Goal: Task Accomplishment & Management: Use online tool/utility

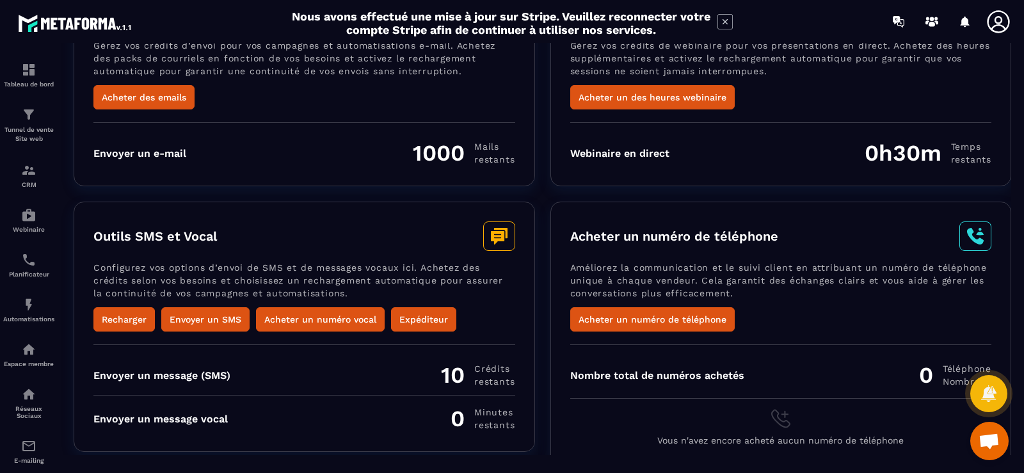
scroll to position [136, 0]
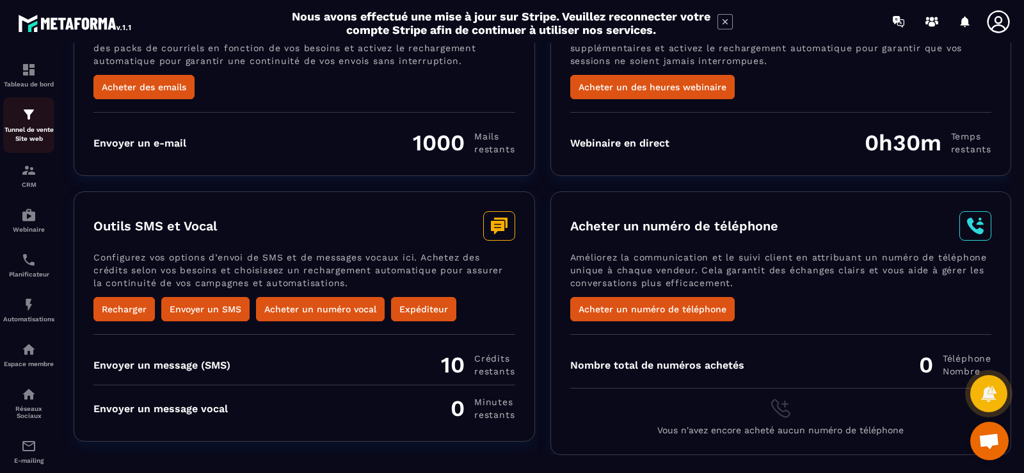
click at [25, 112] on img at bounding box center [28, 114] width 15 height 15
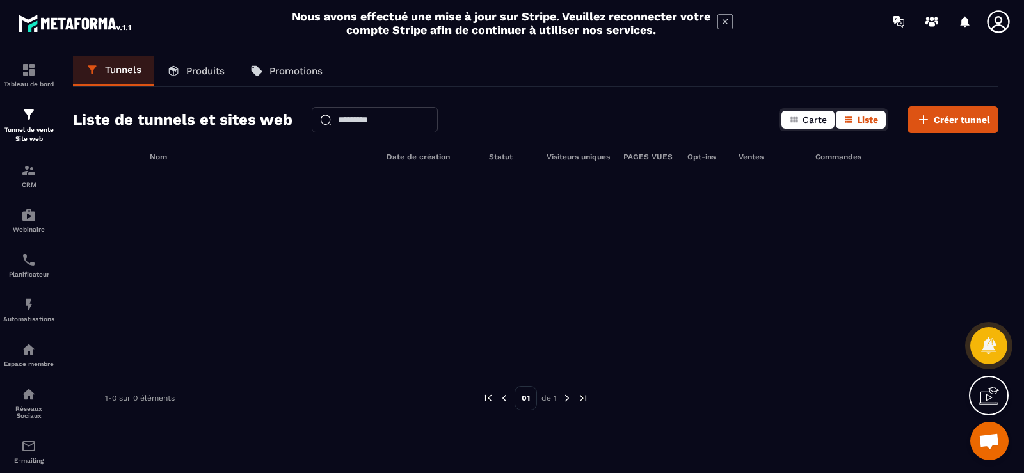
click at [811, 114] on button "Carte" at bounding box center [808, 120] width 53 height 18
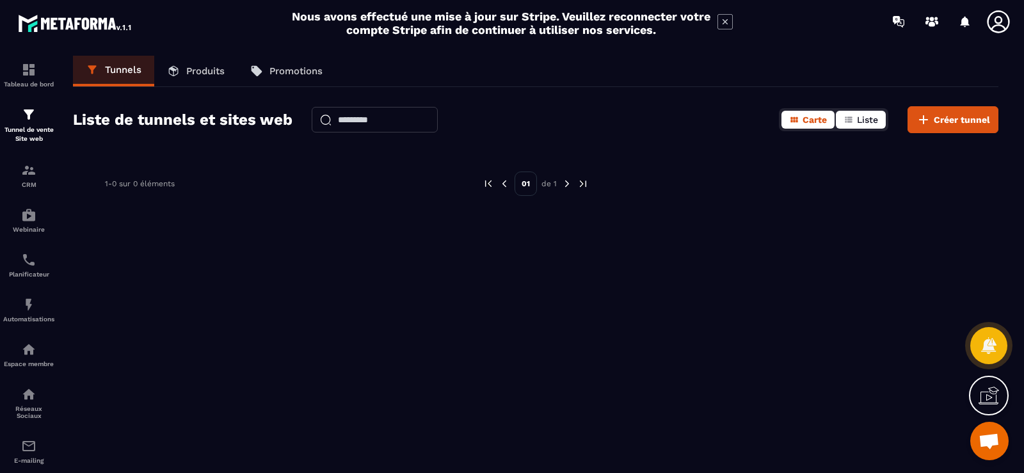
click at [866, 118] on span "Liste" at bounding box center [867, 120] width 21 height 10
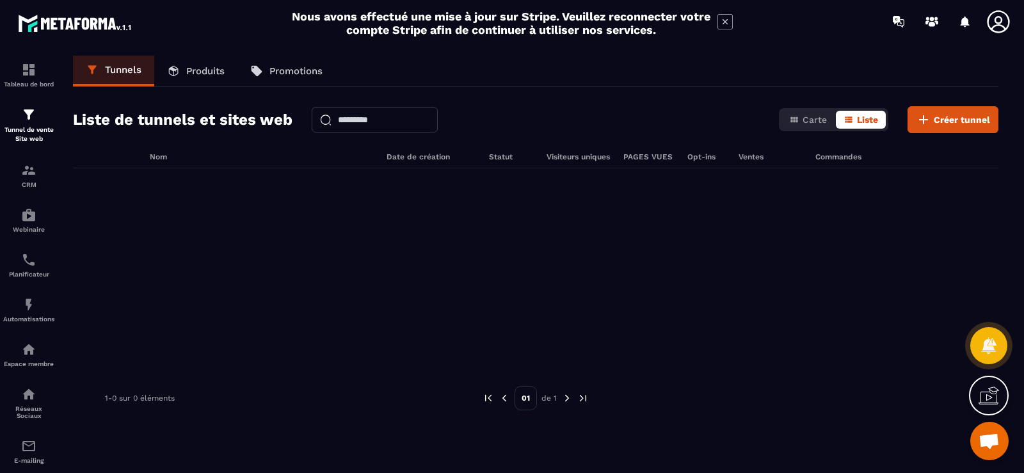
click at [193, 75] on p "Produits" at bounding box center [205, 71] width 38 height 12
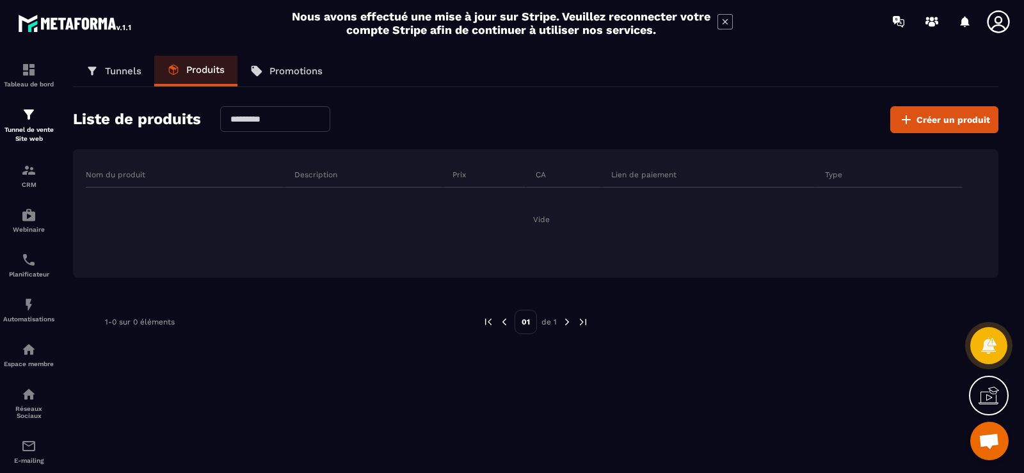
click at [295, 74] on p "Promotions" at bounding box center [296, 71] width 53 height 12
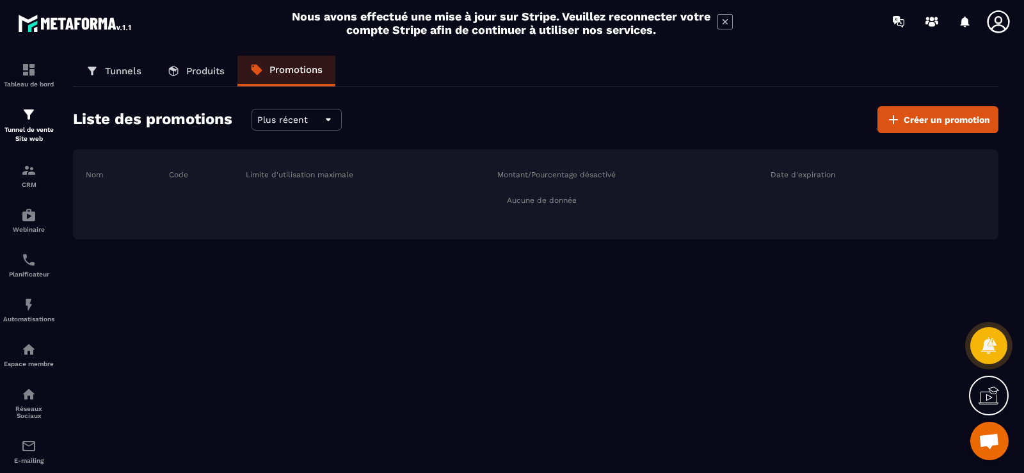
click at [127, 74] on p "Tunnels" at bounding box center [123, 71] width 36 height 12
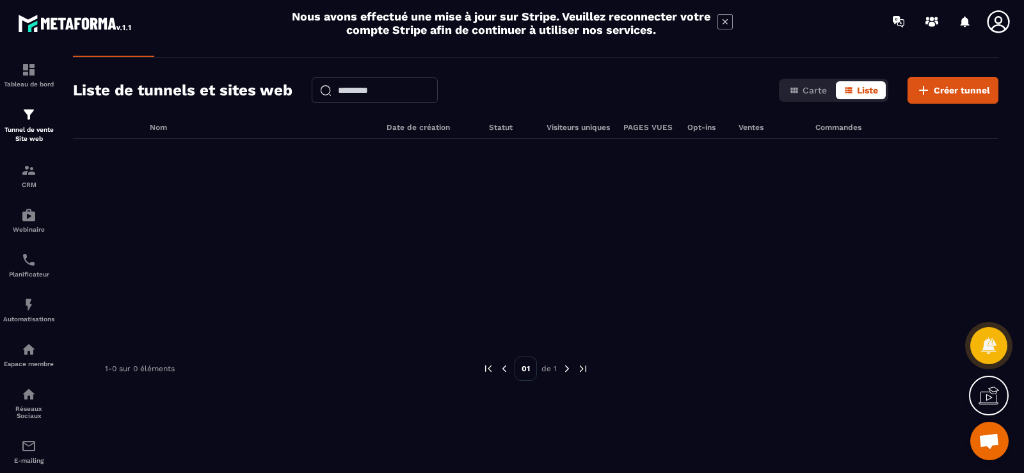
scroll to position [42, 0]
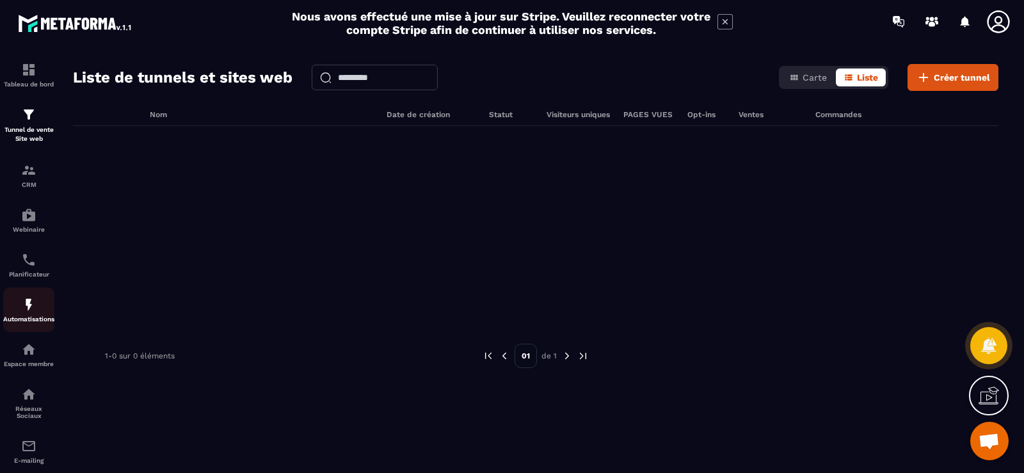
click at [15, 305] on div "Automatisations" at bounding box center [28, 310] width 51 height 26
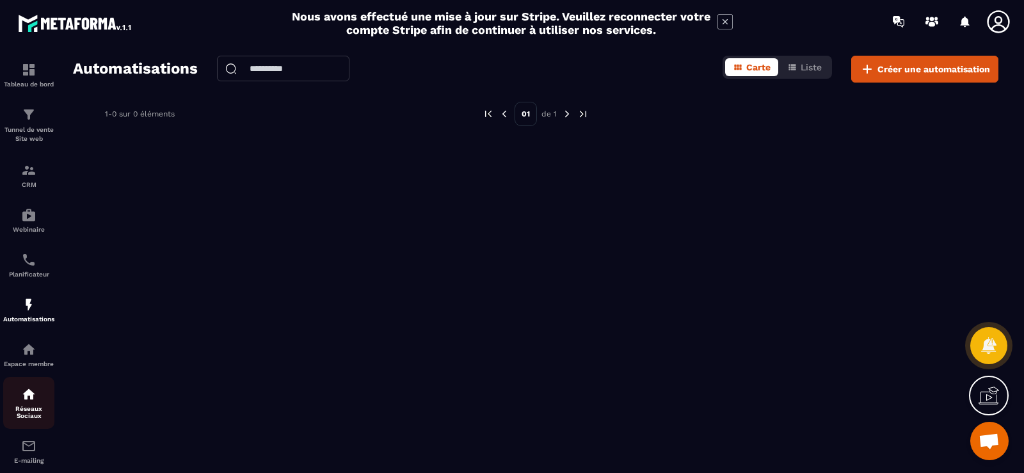
click at [31, 398] on img at bounding box center [28, 394] width 15 height 15
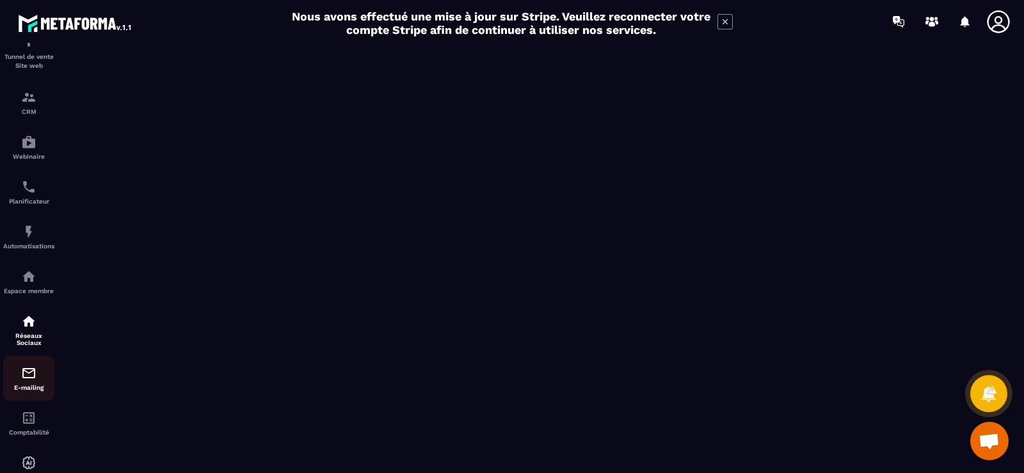
scroll to position [111, 0]
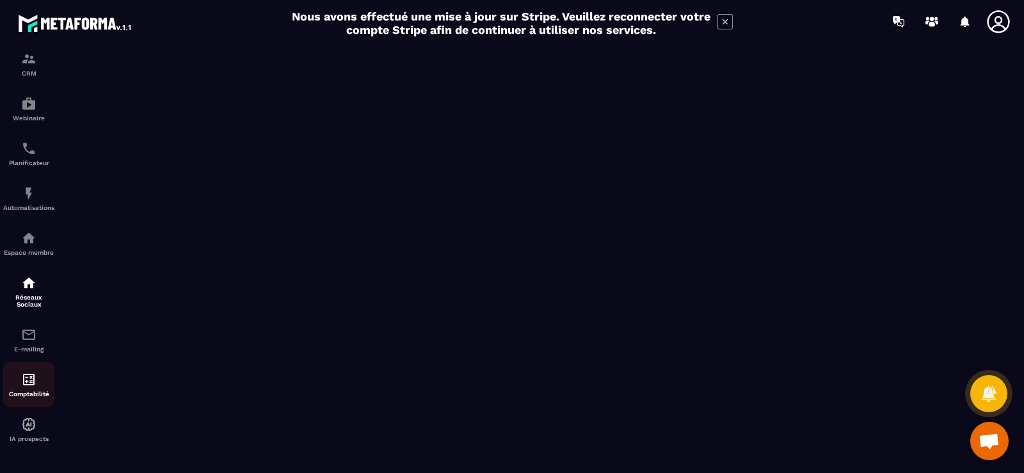
click at [24, 375] on img at bounding box center [28, 379] width 15 height 15
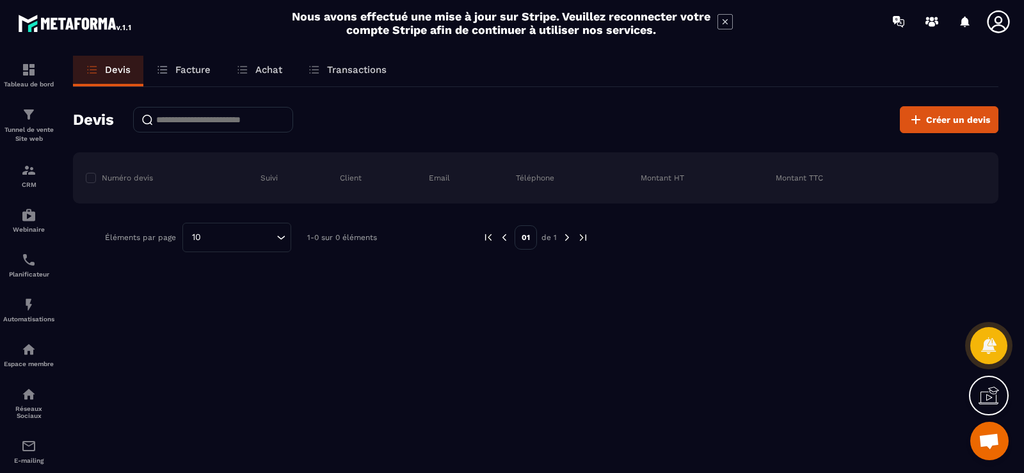
click at [201, 64] on p "Facture" at bounding box center [192, 70] width 35 height 12
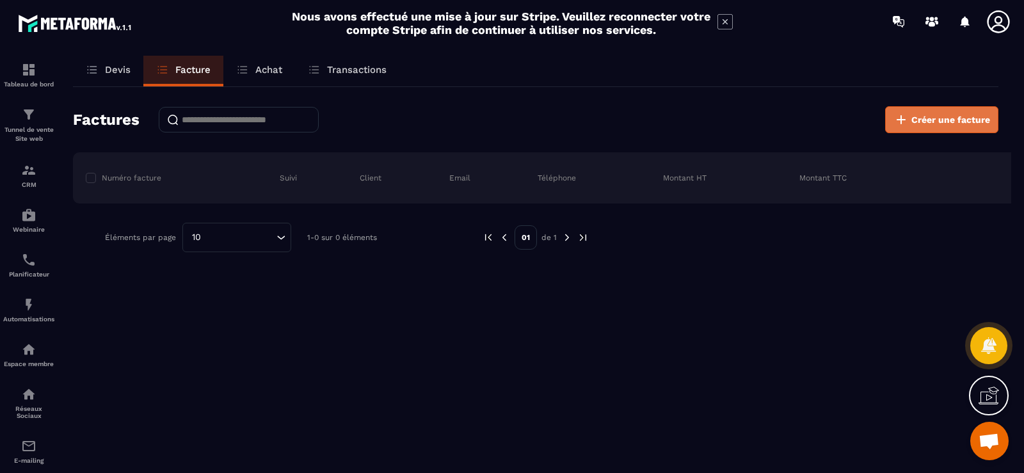
click at [923, 120] on span "Créer une facture" at bounding box center [951, 119] width 79 height 13
